Goal: Task Accomplishment & Management: Manage account settings

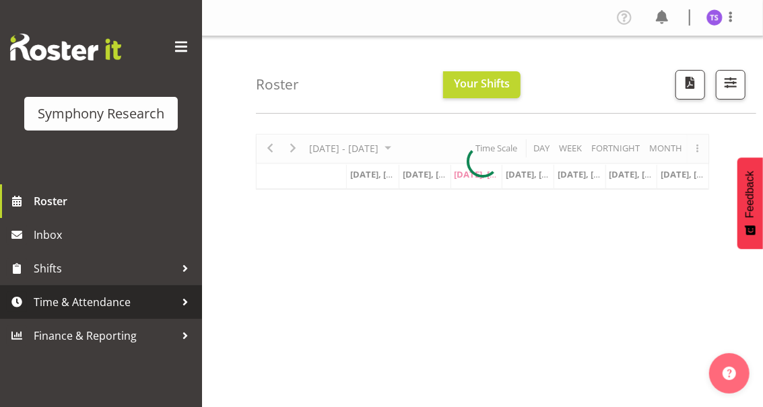
click at [83, 302] on span "Time & Attendance" at bounding box center [104, 302] width 141 height 20
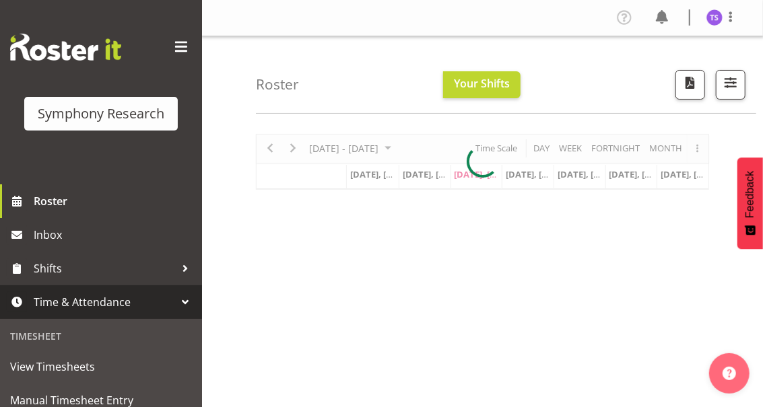
scroll to position [179, 0]
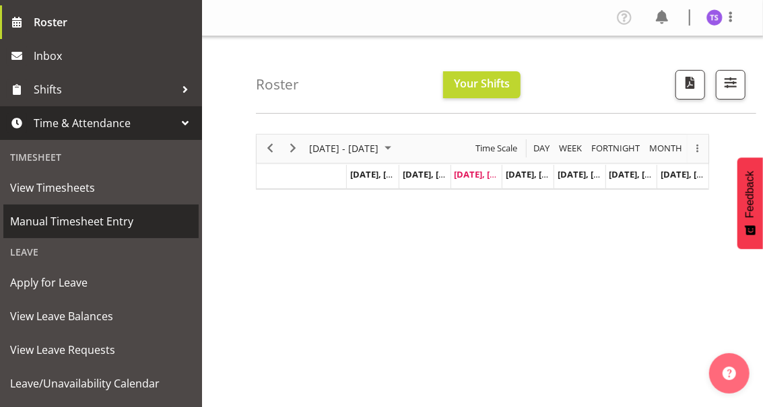
click at [109, 223] on span "Manual Timesheet Entry" at bounding box center [101, 221] width 182 height 20
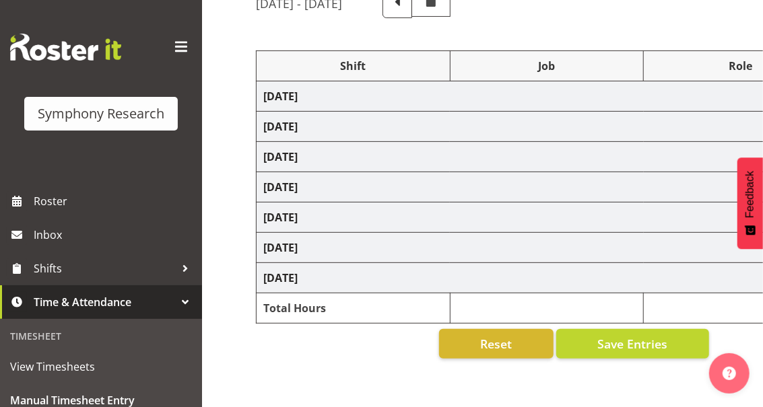
select select "32690"
select select "9636"
select select "32690"
select select "9636"
select select "47"
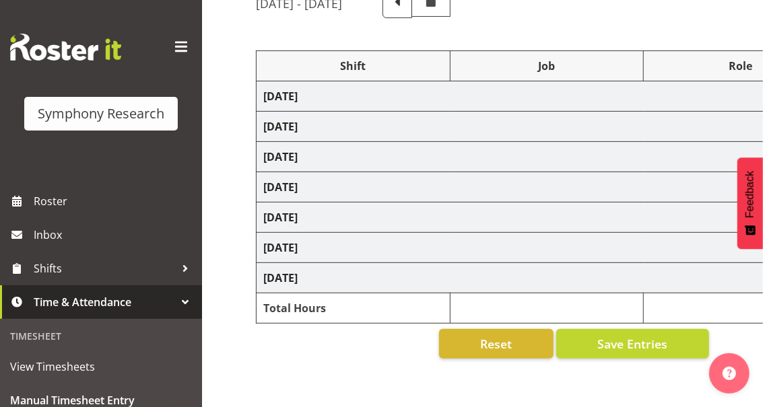
select select "32690"
select select "9636"
select select "47"
select select "32690"
select select "9636"
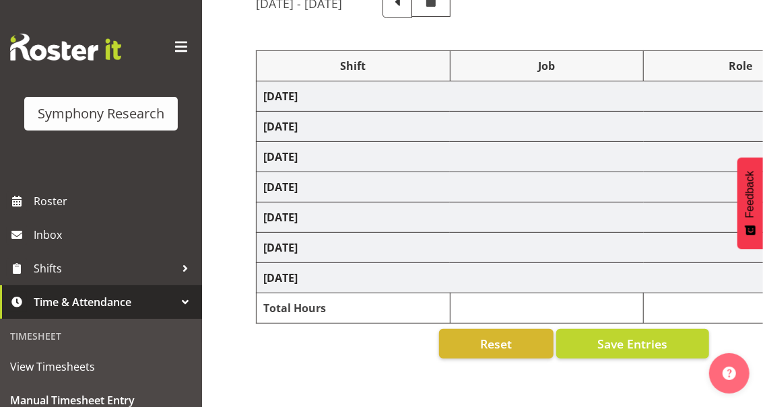
select select "47"
select select "32690"
select select "9636"
select select "47"
select select "48116"
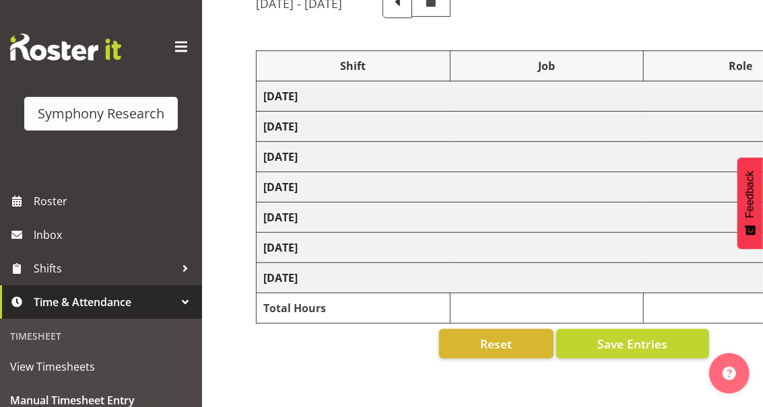
select select "10239"
select select "47"
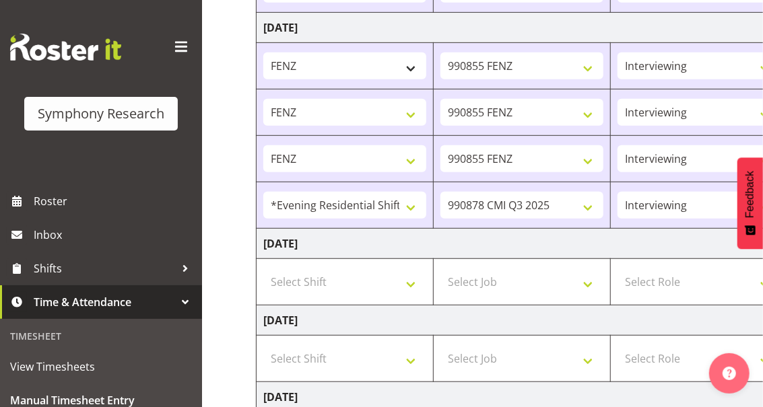
scroll to position [359, 0]
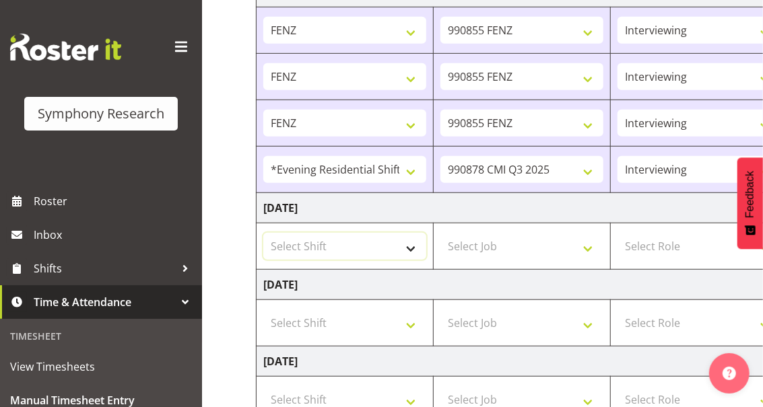
click at [410, 247] on select "Select Shift !!Project Briefing (Job to be assigned) !!Weekend Residential (Ros…" at bounding box center [344, 246] width 163 height 27
select select "26078"
click at [263, 233] on select "Select Shift !!Project Briefing (Job to be assigned) !!Weekend Residential (Ros…" at bounding box center [344, 246] width 163 height 27
click at [587, 249] on select "Select Job 550060 IF Admin 553492 World Poll Aus Wave 2 Main 2025 553500 BFM Ju…" at bounding box center [521, 246] width 163 height 27
select select "10239"
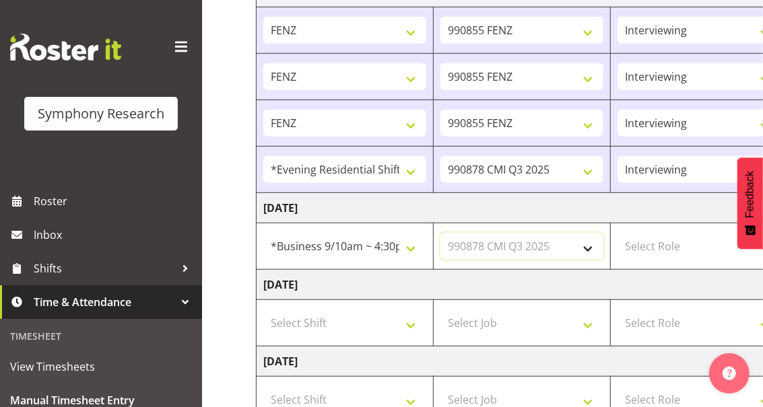
click at [440, 233] on select "Select Job 550060 IF Admin 553492 World Poll Aus Wave 2 Main 2025 553500 BFM Ju…" at bounding box center [521, 246] width 163 height 27
click at [647, 244] on select "Select Role Briefing Interviewing" at bounding box center [699, 246] width 163 height 27
select select "47"
click at [618, 233] on select "Select Role Briefing Interviewing" at bounding box center [699, 246] width 163 height 27
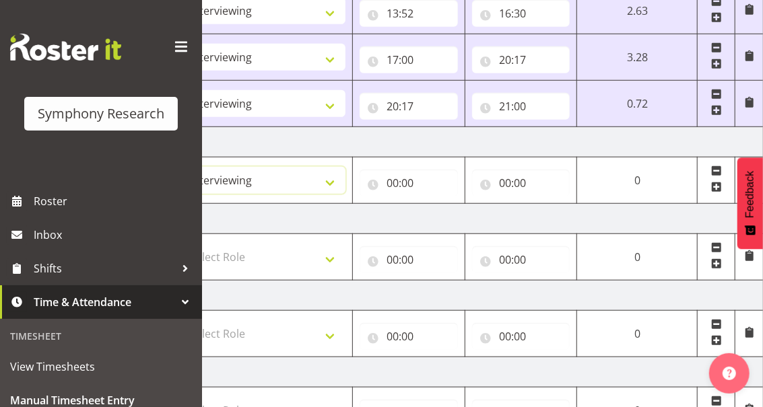
scroll to position [424, 0]
click at [397, 187] on input "00:00" at bounding box center [409, 183] width 98 height 27
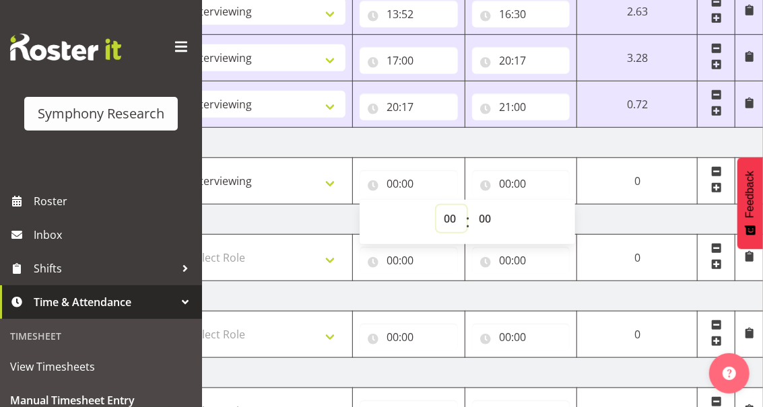
click at [445, 217] on select "00 01 02 03 04 05 06 07 08 09 10 11 12 13 14 15 16 17 18 19 20 21 22 23" at bounding box center [451, 218] width 30 height 27
select select "10"
click at [467, 205] on select "00 01 02 03 04 05 06 07 08 09 10 11 12 13 14 15 16 17 18 19 20 21 22 23" at bounding box center [451, 218] width 30 height 27
type input "10:00"
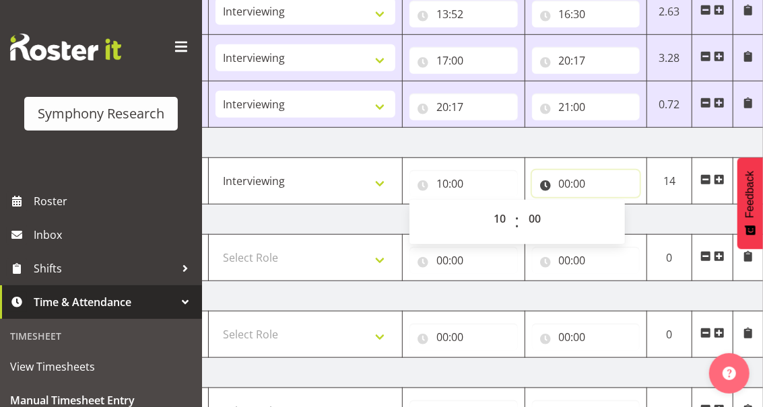
click at [563, 182] on input "00:00" at bounding box center [586, 183] width 108 height 27
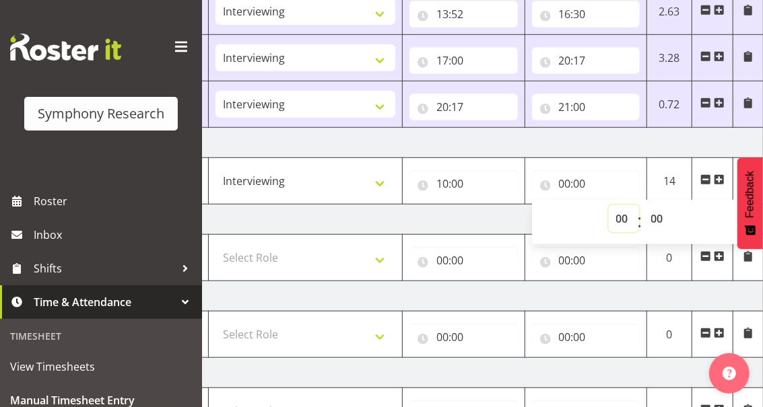
click at [621, 216] on select "00 01 02 03 04 05 06 07 08 09 10 11 12 13 14 15 16 17 18 19 20 21 22 23" at bounding box center [624, 218] width 30 height 27
select select "14"
click at [609, 205] on select "00 01 02 03 04 05 06 07 08 09 10 11 12 13 14 15 16 17 18 19 20 21 22 23" at bounding box center [624, 218] width 30 height 27
type input "14:00"
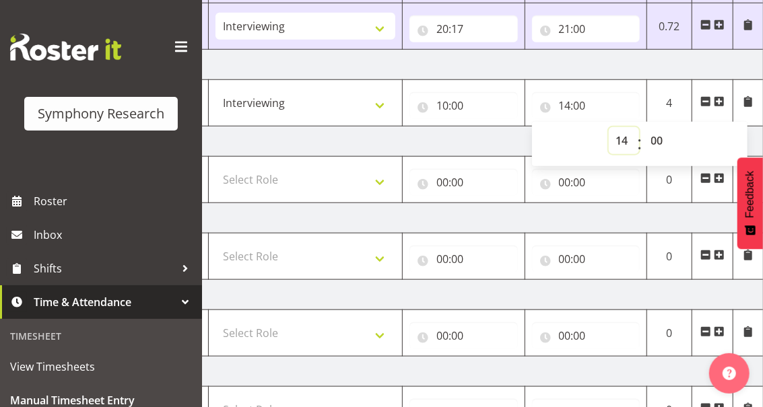
scroll to position [604, 0]
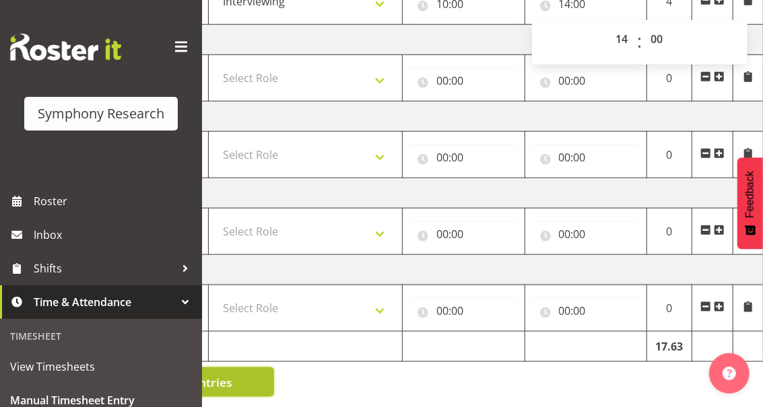
click at [236, 377] on button "Save Entries" at bounding box center [197, 383] width 153 height 30
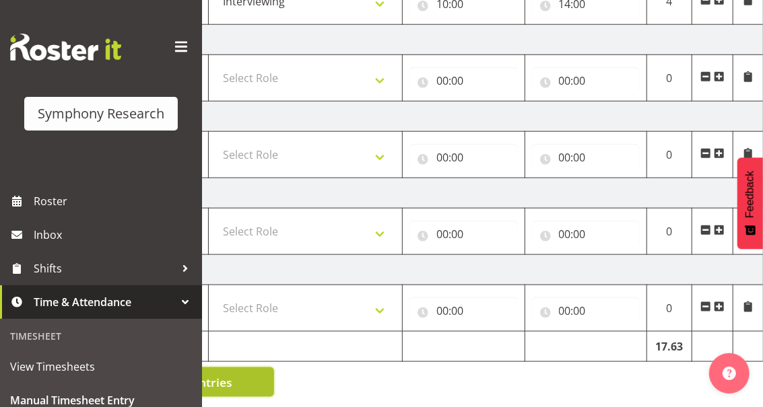
click at [236, 377] on button "Save Entries" at bounding box center [197, 383] width 153 height 30
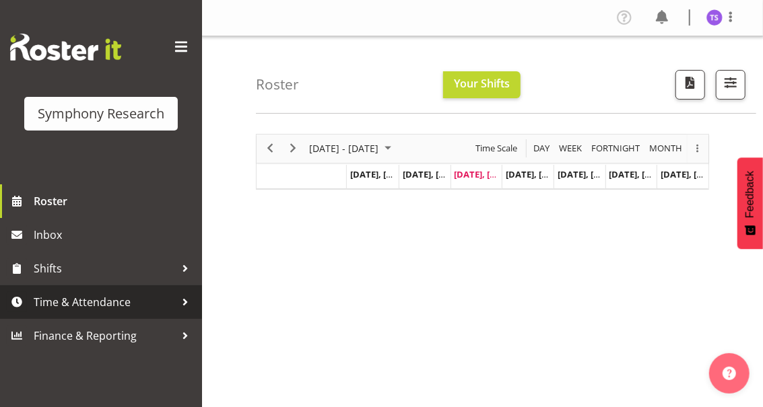
click at [108, 306] on span "Time & Attendance" at bounding box center [104, 302] width 141 height 20
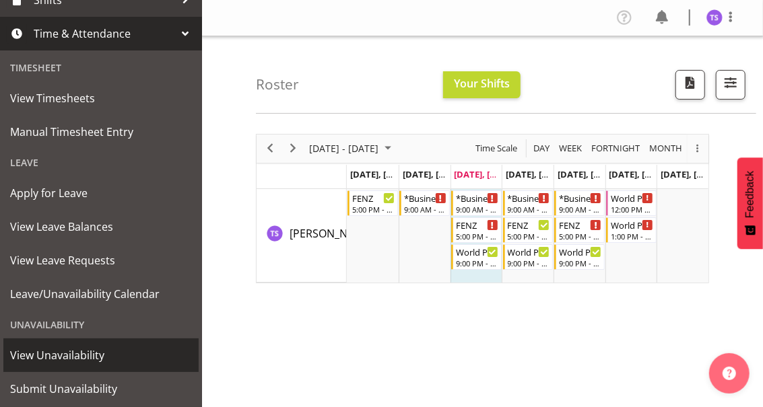
scroll to position [304, 0]
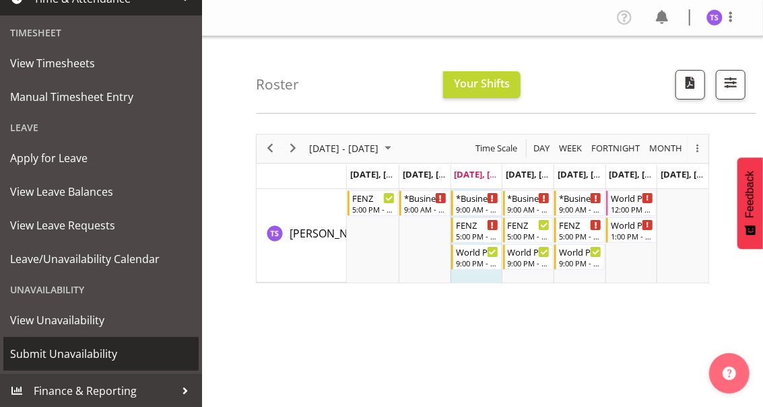
click at [97, 356] on span "Submit Unavailability" at bounding box center [101, 354] width 182 height 20
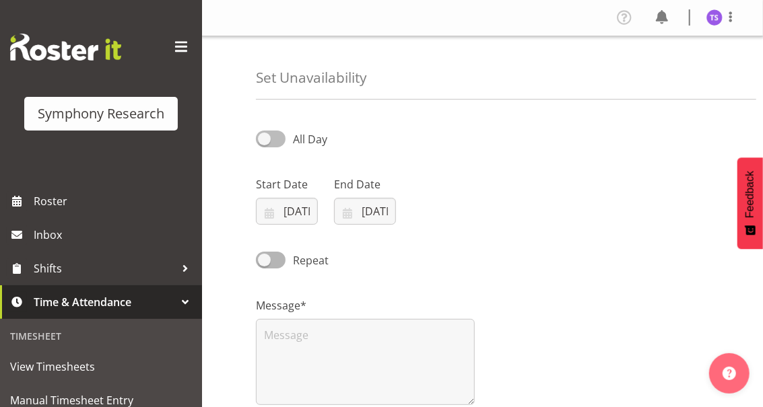
click at [271, 139] on span at bounding box center [271, 139] width 30 height 17
click at [265, 139] on input "All Day" at bounding box center [260, 139] width 9 height 9
checkbox input "true"
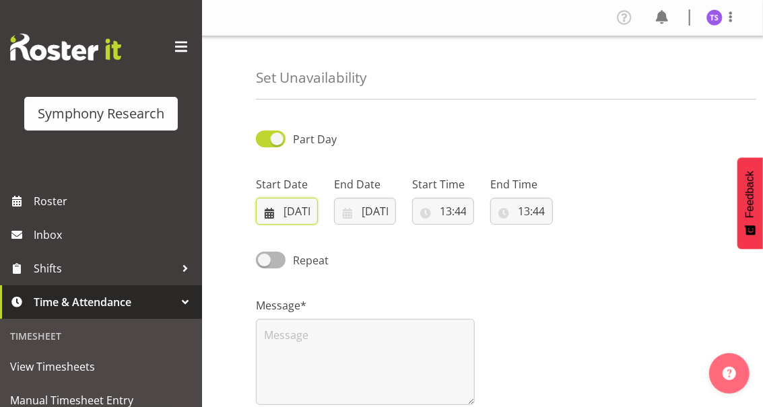
click at [285, 215] on input "[DATE]" at bounding box center [287, 211] width 62 height 27
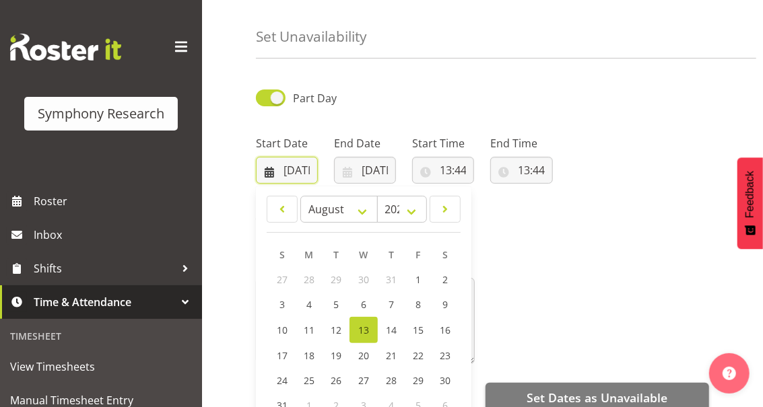
scroll to position [90, 0]
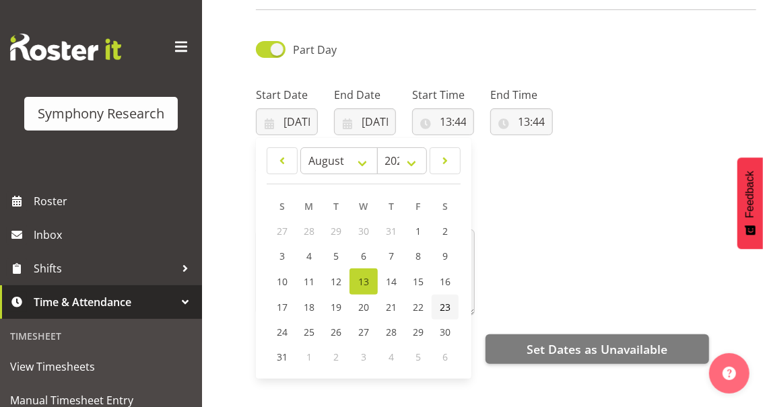
click at [446, 308] on span "23" at bounding box center [445, 307] width 11 height 13
type input "[DATE]"
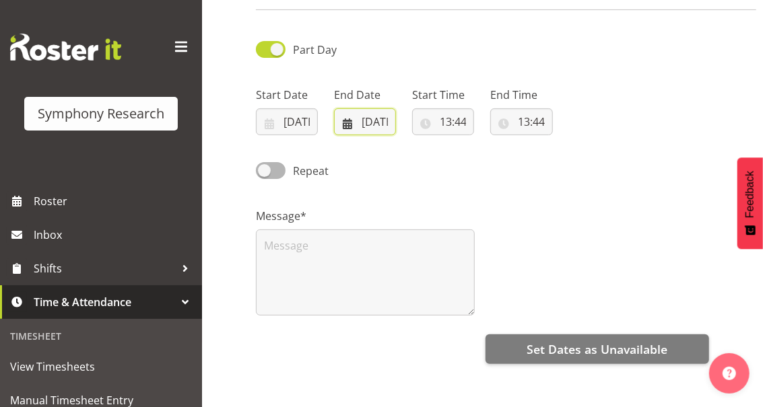
click at [369, 126] on input "[DATE]" at bounding box center [365, 121] width 62 height 27
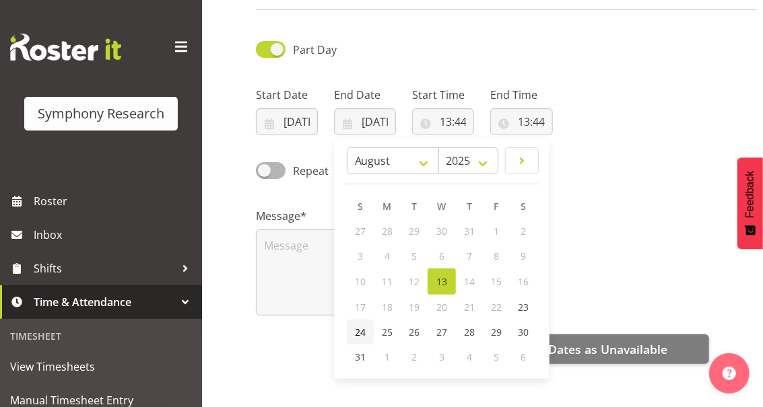
click at [357, 333] on span "24" at bounding box center [360, 332] width 11 height 13
type input "[DATE]"
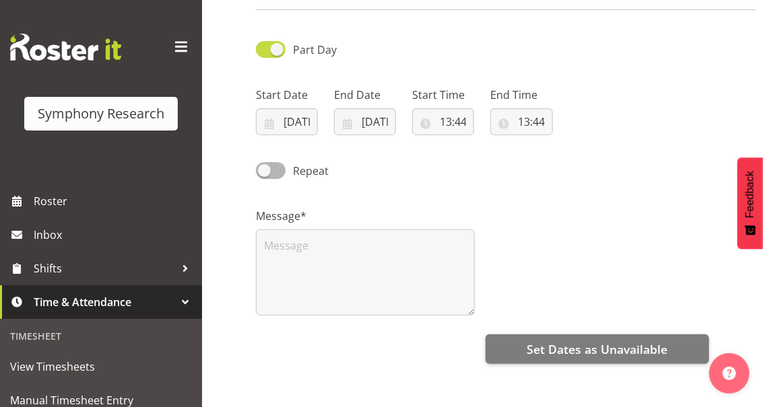
click at [275, 48] on span at bounding box center [271, 49] width 30 height 17
click at [265, 48] on input "Part Day" at bounding box center [260, 49] width 9 height 9
checkbox input "false"
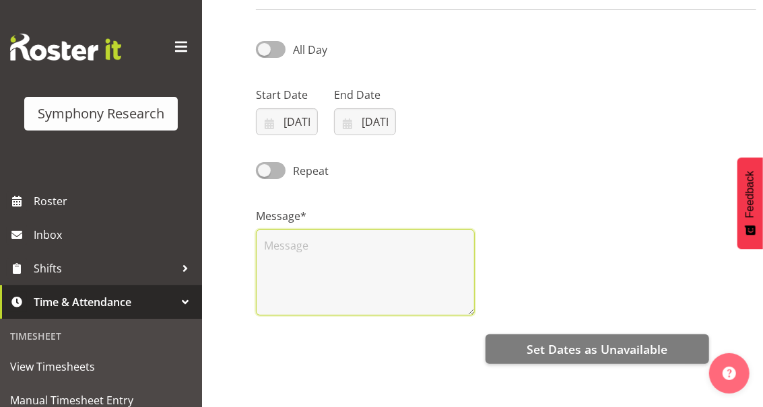
click at [297, 249] on textarea at bounding box center [365, 273] width 219 height 86
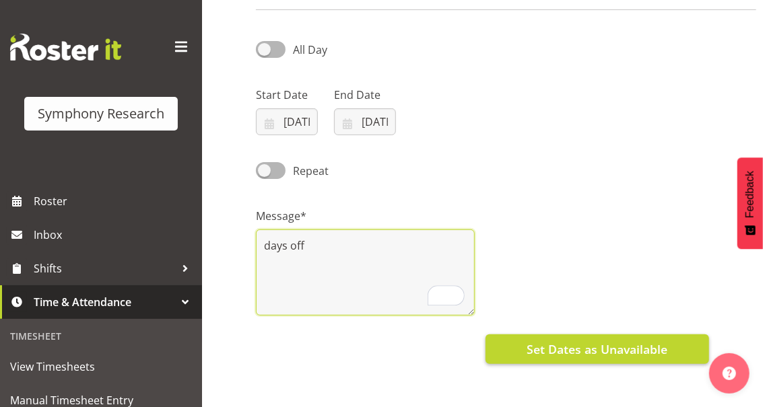
type textarea "days off"
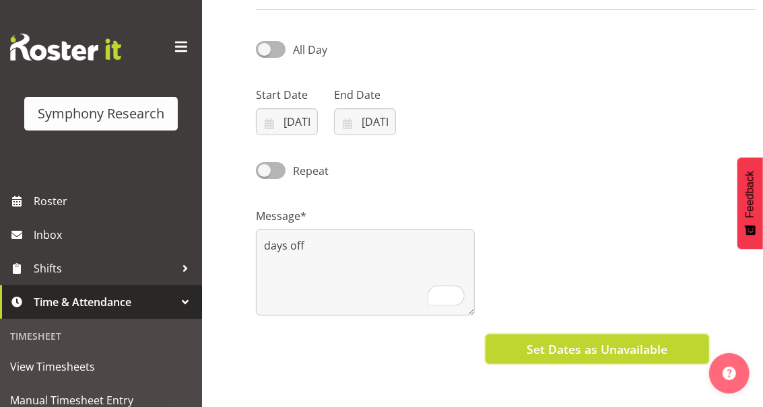
click at [605, 354] on span "Set Dates as Unavailable" at bounding box center [597, 350] width 141 height 18
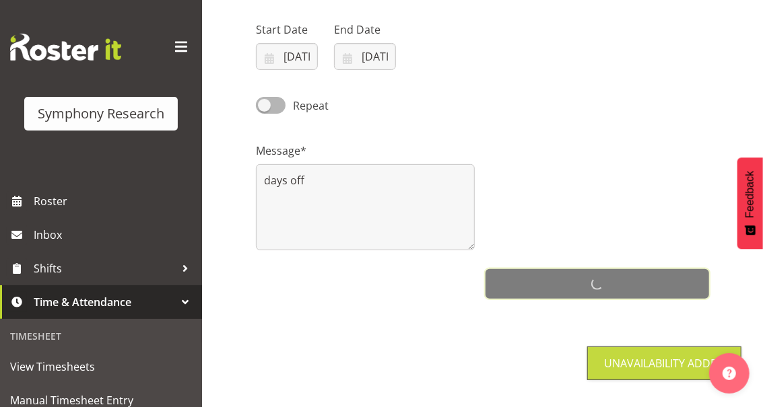
scroll to position [247, 0]
